Goal: Transaction & Acquisition: Purchase product/service

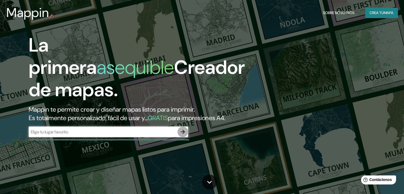
click at [180, 135] on icon "button" at bounding box center [182, 131] width 6 height 6
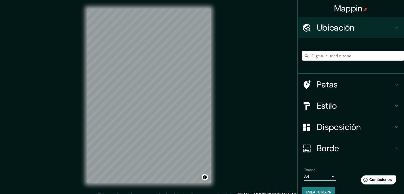
click at [335, 56] on input "Elige tu ciudad o zona" at bounding box center [353, 56] width 102 height 10
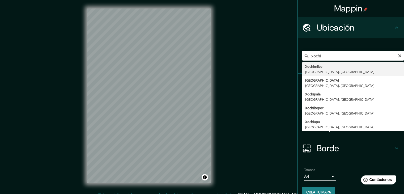
type input "Xochimilco, [GEOGRAPHIC_DATA], [GEOGRAPHIC_DATA]"
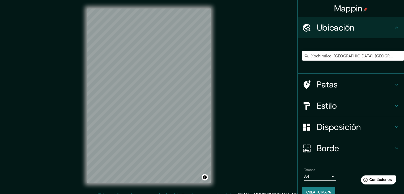
click at [393, 85] on icon at bounding box center [396, 84] width 6 height 6
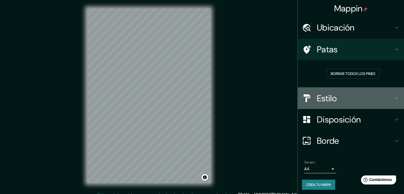
click at [395, 93] on div "Estilo" at bounding box center [351, 98] width 106 height 21
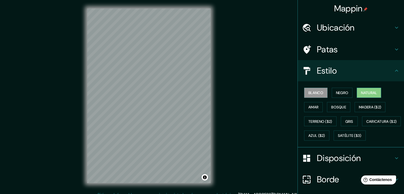
click at [369, 96] on button "Natural" at bounding box center [369, 93] width 24 height 10
click at [312, 108] on font "Amar" at bounding box center [313, 107] width 10 height 5
click at [317, 95] on font "Blanco" at bounding box center [315, 92] width 15 height 5
click at [393, 68] on icon at bounding box center [396, 70] width 6 height 6
click at [394, 70] on icon at bounding box center [396, 70] width 6 height 6
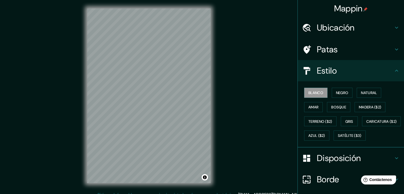
click at [393, 161] on icon at bounding box center [396, 158] width 6 height 6
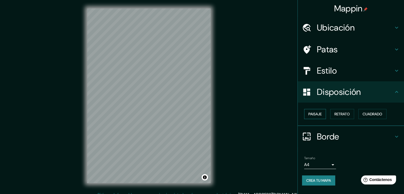
click at [309, 113] on font "Paisaje" at bounding box center [314, 113] width 13 height 5
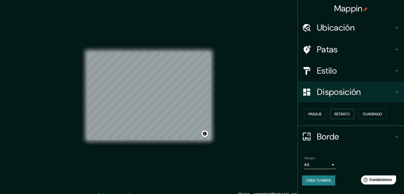
click at [341, 111] on font "Retrato" at bounding box center [341, 113] width 15 height 5
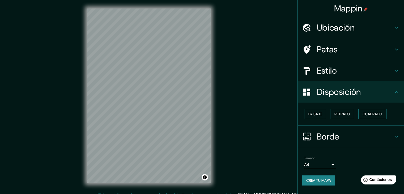
click at [367, 110] on font "Cuadrado" at bounding box center [372, 113] width 20 height 7
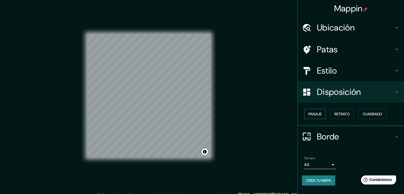
click at [321, 116] on font "Paisaje" at bounding box center [314, 113] width 13 height 5
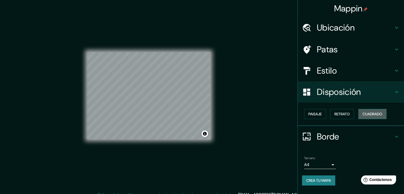
click at [379, 113] on font "Cuadrado" at bounding box center [372, 113] width 20 height 5
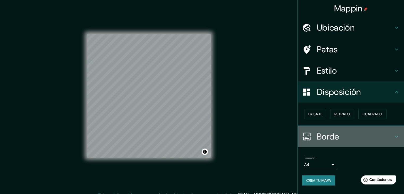
click at [396, 135] on icon at bounding box center [396, 136] width 6 height 6
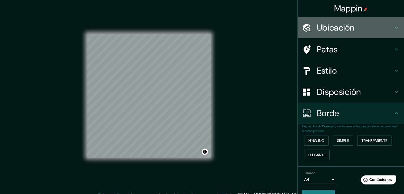
click at [393, 29] on icon at bounding box center [396, 27] width 6 height 6
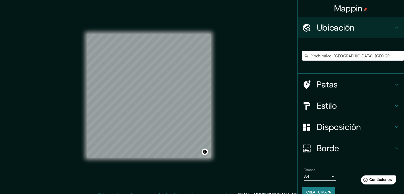
drag, startPoint x: 380, startPoint y: 56, endPoint x: 282, endPoint y: 71, distance: 99.4
click at [282, 71] on div "Mappin Ubicación Xochimilco, [GEOGRAPHIC_DATA], [GEOGRAPHIC_DATA] Patas Estilo …" at bounding box center [202, 100] width 404 height 200
paste input "Elige tu ciudad o zona"
click at [341, 58] on input "Elige tu ciudad o zona" at bounding box center [353, 56] width 102 height 10
paste input "C. [STREET_ADDRESS]"
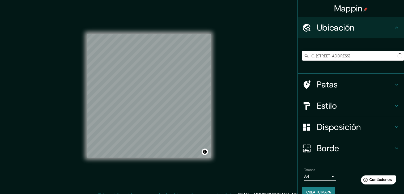
scroll to position [0, 67]
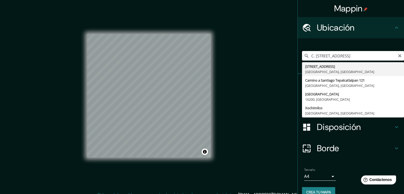
type input "[STREET_ADDRESS]"
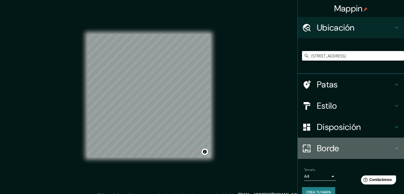
click at [395, 148] on icon at bounding box center [396, 148] width 3 height 2
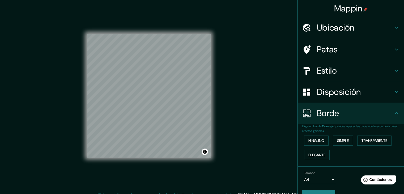
click at [393, 90] on icon at bounding box center [396, 92] width 6 height 6
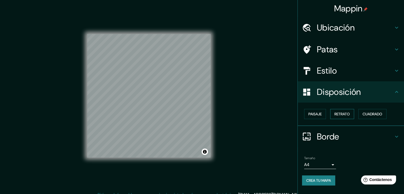
click at [344, 113] on font "Retrato" at bounding box center [341, 113] width 15 height 5
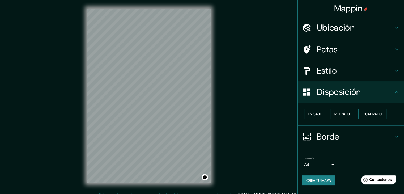
click at [369, 114] on font "Cuadrado" at bounding box center [372, 113] width 20 height 5
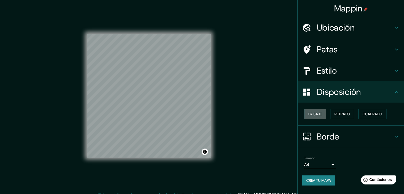
click at [321, 114] on font "Paisaje" at bounding box center [314, 113] width 13 height 5
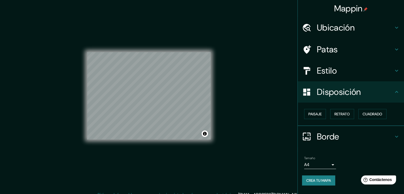
click at [397, 67] on icon at bounding box center [396, 70] width 6 height 6
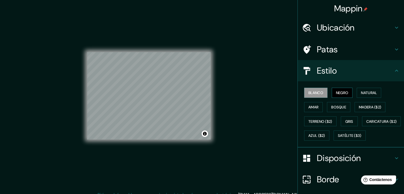
click at [332, 91] on button "Negro" at bounding box center [342, 93] width 21 height 10
click at [338, 91] on font "Negro" at bounding box center [342, 92] width 12 height 5
click at [357, 92] on button "Natural" at bounding box center [369, 93] width 24 height 10
click at [314, 93] on font "Blanco" at bounding box center [315, 92] width 15 height 5
click at [341, 120] on button "Gris" at bounding box center [349, 121] width 17 height 10
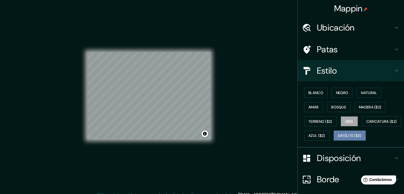
click at [338, 138] on font "Satélite ($3)" at bounding box center [350, 135] width 24 height 5
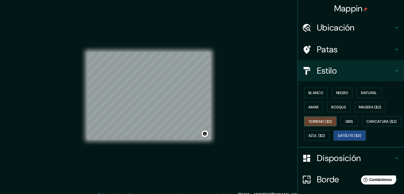
click at [319, 121] on font "Terreno ($2)" at bounding box center [320, 121] width 24 height 5
click at [325, 132] on font "Azul ($2)" at bounding box center [316, 135] width 17 height 7
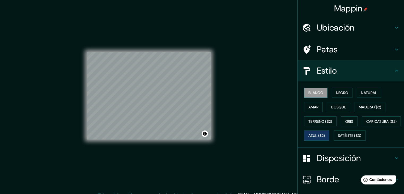
click at [316, 93] on font "Blanco" at bounding box center [315, 92] width 15 height 5
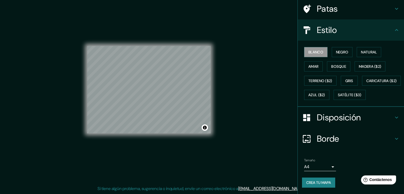
scroll to position [54, 0]
click at [330, 166] on body "Mappin Ubicación [STREET_ADDRESS] Patas Estilo Blanco Negro Natural [PERSON_NAM…" at bounding box center [202, 91] width 404 height 194
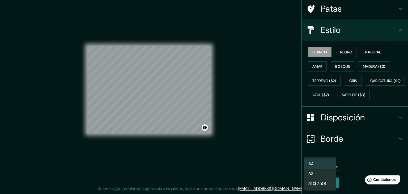
click at [321, 174] on li "A3" at bounding box center [320, 174] width 32 height 10
click at [327, 166] on body "Mappin Ubicación [STREET_ADDRESS] Patas Estilo Blanco Negro Natural [PERSON_NAM…" at bounding box center [204, 91] width 408 height 194
click at [322, 182] on font "A1 ($2.50)" at bounding box center [317, 184] width 18 height 6
click at [329, 167] on body "Mappin Ubicación [STREET_ADDRESS] Patas Estilo Blanco Negro Natural [PERSON_NAM…" at bounding box center [204, 91] width 408 height 194
click at [319, 163] on li "A4" at bounding box center [320, 164] width 32 height 10
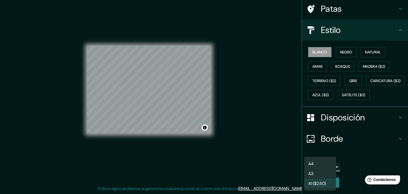
type input "single"
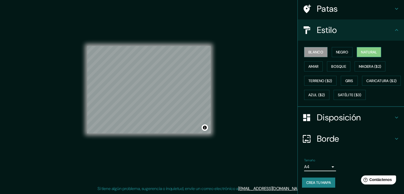
click at [361, 50] on font "Natural" at bounding box center [369, 52] width 16 height 5
click at [308, 64] on font "Amar" at bounding box center [313, 66] width 10 height 5
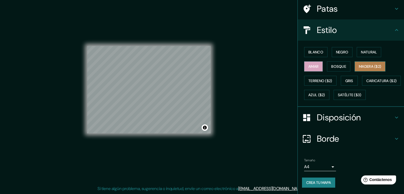
click at [359, 64] on font "Madera ($2)" at bounding box center [370, 66] width 22 height 5
click at [348, 53] on div "Blanco Negro Natural Amar Bosque Madera ($2) Terreno ($2) Gris Caricatura ($2) …" at bounding box center [353, 73] width 102 height 57
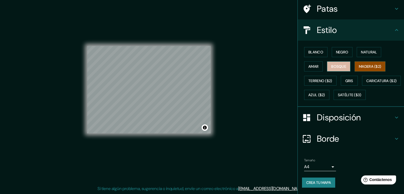
click at [339, 63] on font "Bosque" at bounding box center [338, 66] width 15 height 7
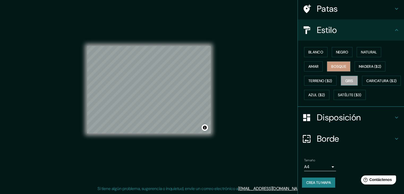
click at [345, 78] on font "Gris" at bounding box center [349, 80] width 8 height 5
click at [325, 91] on font "Azul ($2)" at bounding box center [316, 94] width 17 height 7
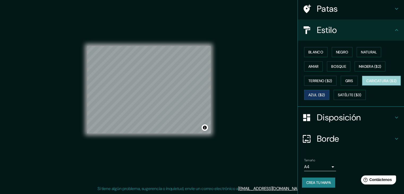
click at [366, 82] on font "Caricatura ($2)" at bounding box center [381, 80] width 31 height 5
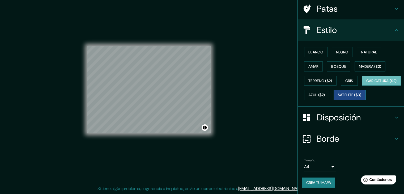
click at [338, 98] on font "Satélite ($3)" at bounding box center [350, 94] width 24 height 7
click at [309, 50] on font "Blanco" at bounding box center [315, 52] width 15 height 5
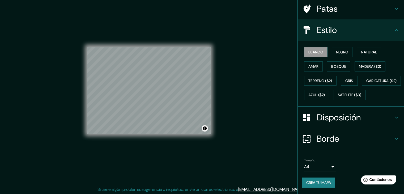
scroll to position [5, 0]
click at [317, 183] on font "Crea tu mapa" at bounding box center [318, 182] width 25 height 5
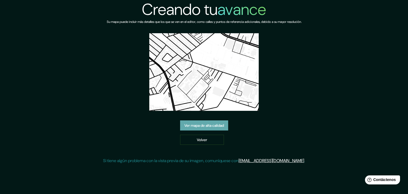
click at [206, 128] on font "Ver mapa de alta calidad" at bounding box center [204, 125] width 40 height 7
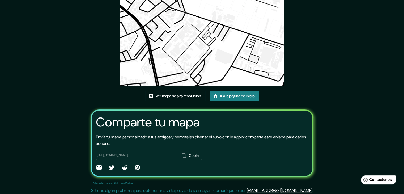
scroll to position [56, 0]
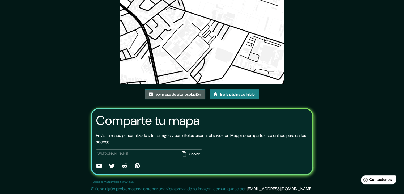
click at [180, 94] on font "Ver mapa de alta resolución" at bounding box center [178, 94] width 45 height 5
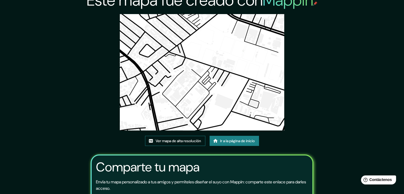
scroll to position [3, 0]
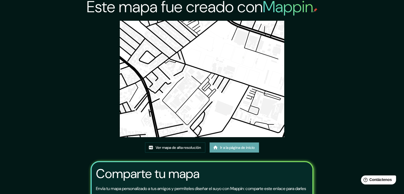
click at [222, 146] on font "Ir a la página de inicio" at bounding box center [237, 147] width 35 height 5
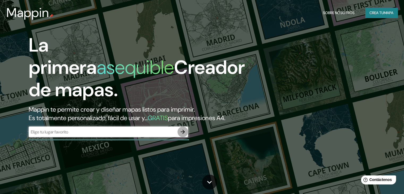
click at [184, 135] on icon "button" at bounding box center [182, 131] width 6 height 6
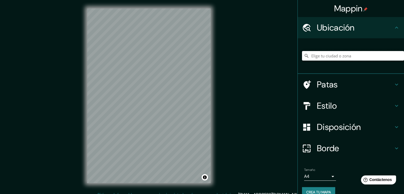
click at [311, 54] on input "Elige tu ciudad o zona" at bounding box center [353, 56] width 102 height 10
paste input "C. [STREET_ADDRESS]"
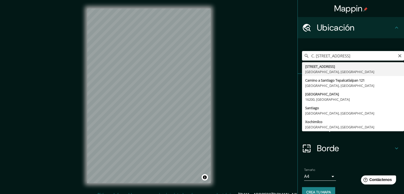
type input "[STREET_ADDRESS]"
